Goal: Navigation & Orientation: Find specific page/section

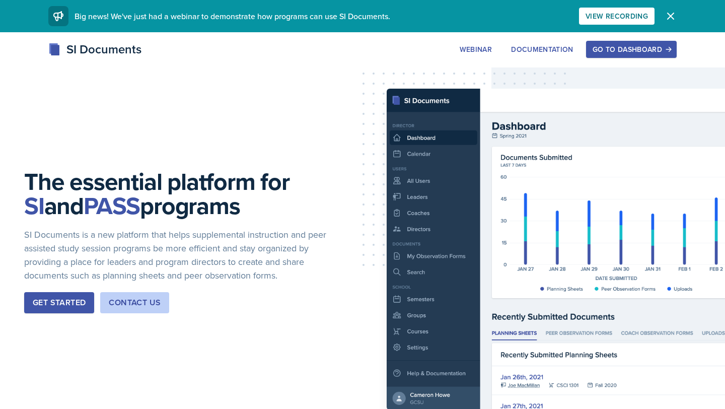
click at [650, 47] on div "Go to Dashboard" at bounding box center [631, 49] width 78 height 8
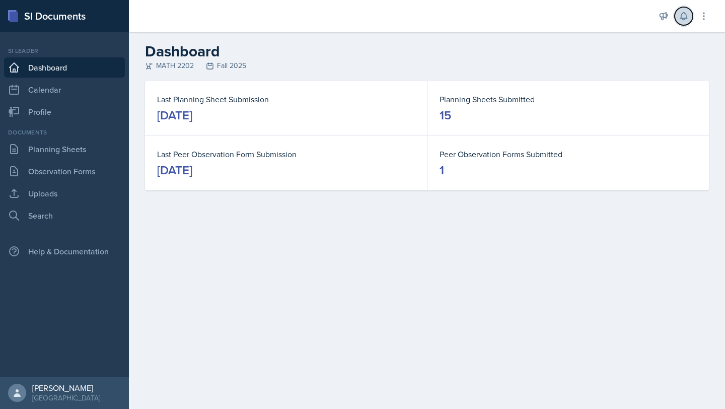
click at [685, 17] on icon at bounding box center [683, 16] width 10 height 10
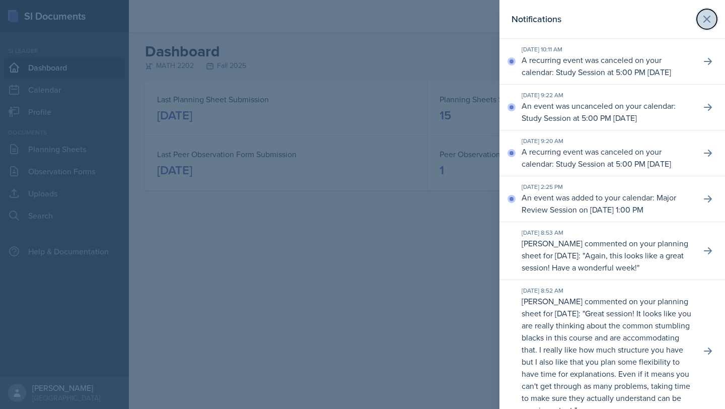
click at [716, 16] on button at bounding box center [707, 19] width 20 height 20
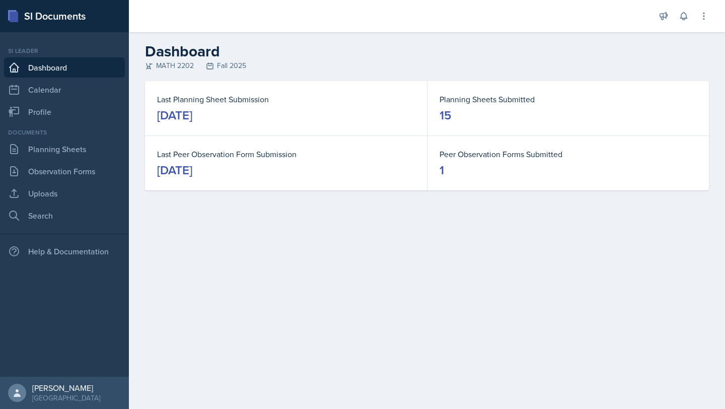
click at [638, 56] on h2 "Dashboard" at bounding box center [427, 51] width 564 height 18
